Goal: Find specific page/section: Find specific page/section

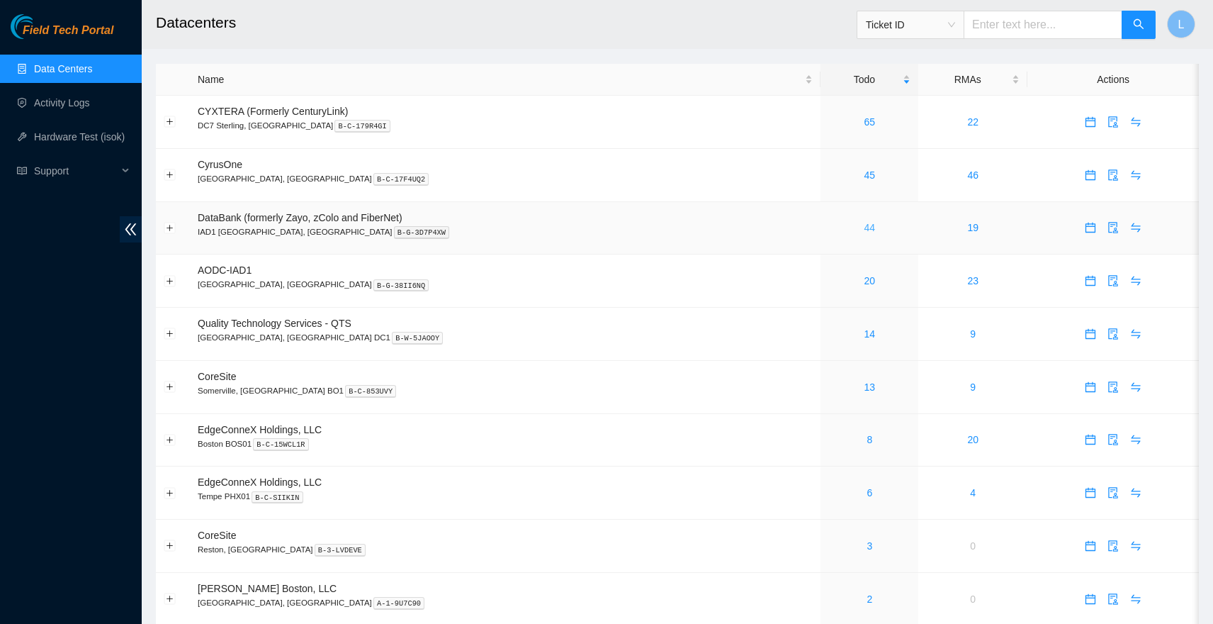
click at [864, 226] on link "44" at bounding box center [869, 227] width 11 height 11
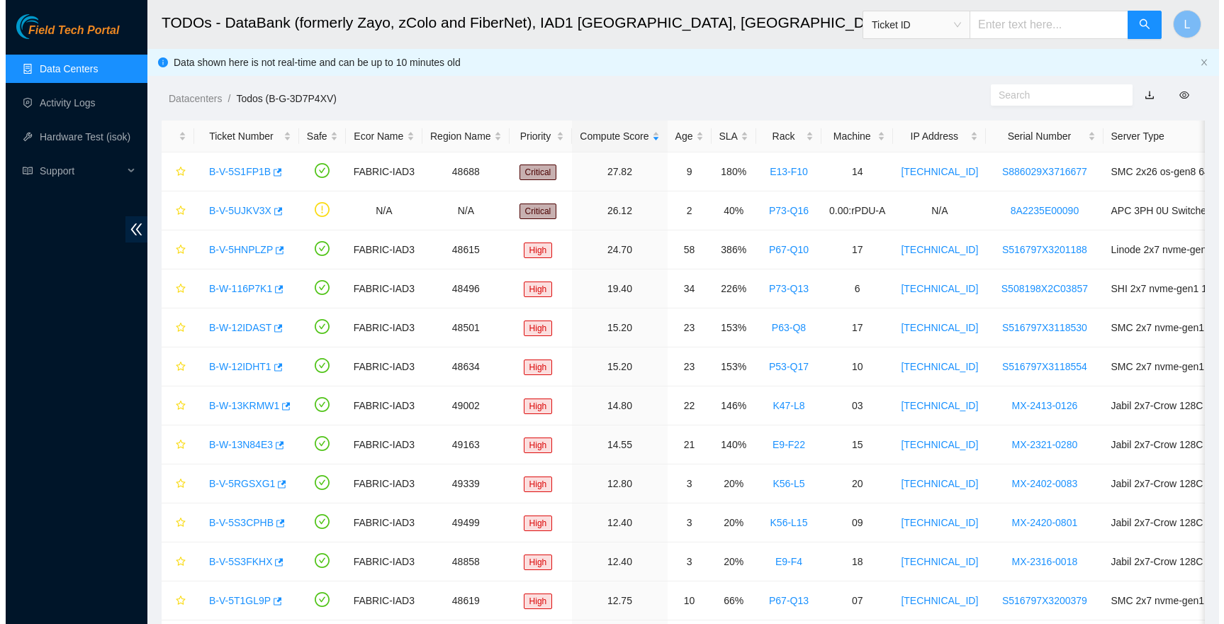
scroll to position [366, 0]
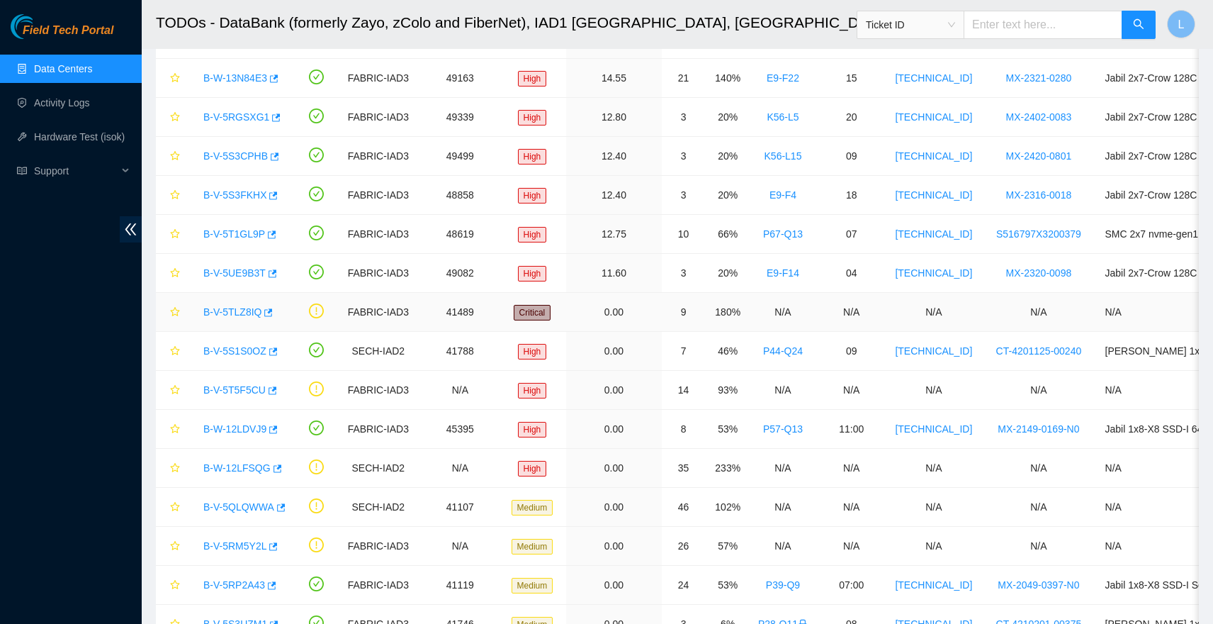
click at [230, 310] on link "B-V-5TLZ8IQ" at bounding box center [232, 311] width 58 height 11
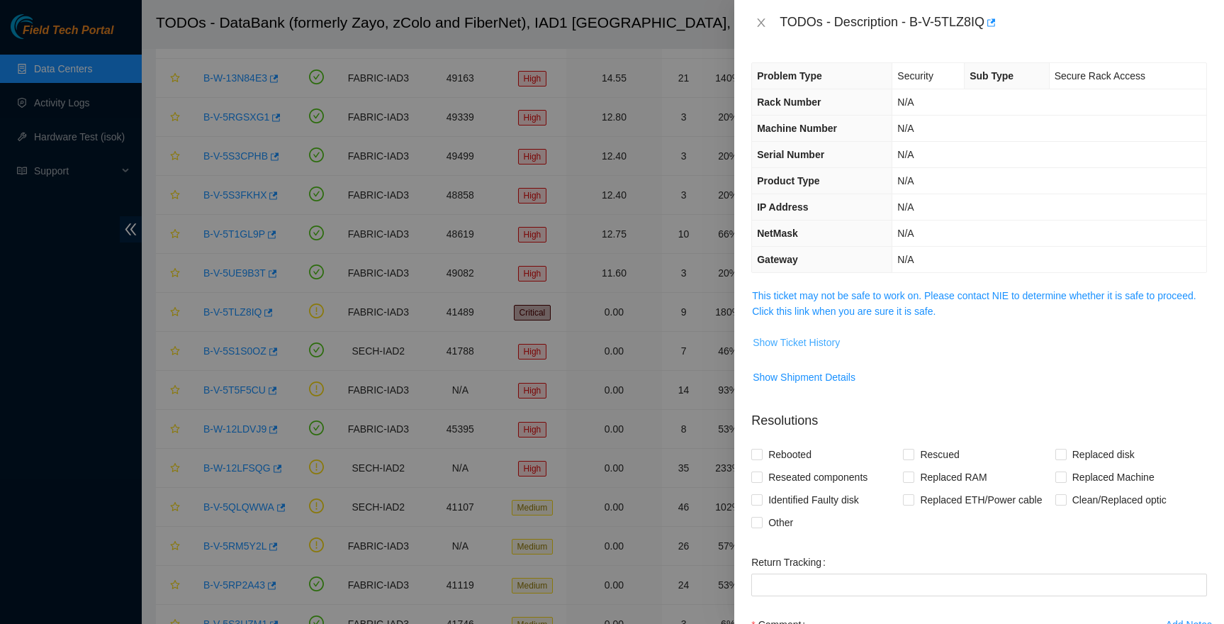
click at [780, 337] on span "Show Ticket History" at bounding box center [796, 342] width 87 height 16
